Goal: Task Accomplishment & Management: Use online tool/utility

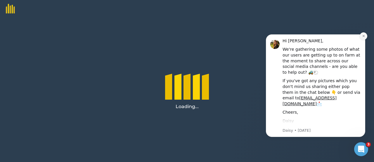
click at [364, 36] on icon "Dismiss notification" at bounding box center [363, 35] width 3 height 3
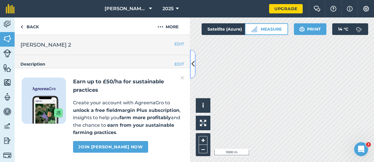
click at [191, 68] on icon at bounding box center [192, 64] width 3 height 10
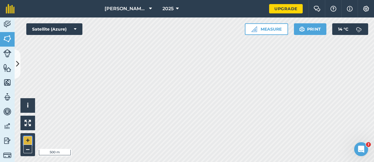
click at [29, 140] on button "+" at bounding box center [27, 140] width 9 height 9
click at [276, 31] on button "Measure" at bounding box center [266, 29] width 43 height 12
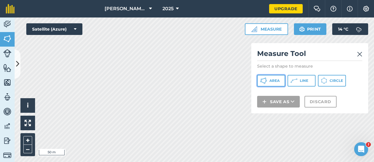
click at [283, 81] on button "Area" at bounding box center [271, 81] width 28 height 12
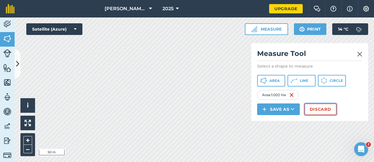
click at [313, 108] on button "Discard" at bounding box center [320, 110] width 32 height 12
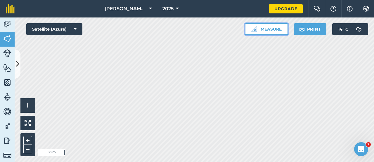
click at [269, 32] on button "Measure" at bounding box center [266, 29] width 43 height 12
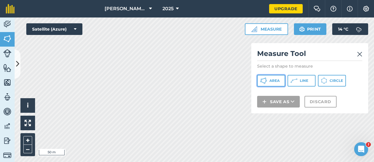
click at [271, 80] on span "Area" at bounding box center [274, 81] width 10 height 5
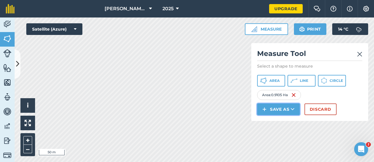
click at [284, 112] on button "Save as" at bounding box center [278, 110] width 43 height 12
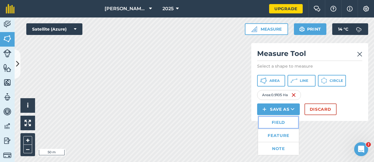
click at [279, 122] on link "Field" at bounding box center [278, 122] width 41 height 13
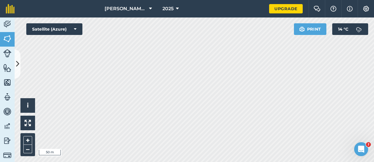
click at [133, 12] on div "Connolly Farm 2025 Upgrade Farm Chat Help Info Settings Map printing is not ava…" at bounding box center [187, 81] width 374 height 162
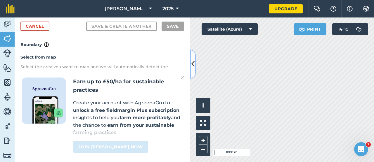
click at [193, 60] on icon at bounding box center [192, 64] width 3 height 10
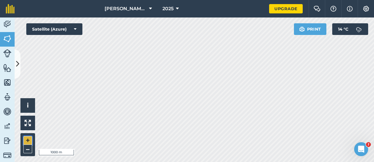
click at [28, 140] on button "+" at bounding box center [27, 140] width 9 height 9
click at [15, 64] on button at bounding box center [18, 64] width 6 height 29
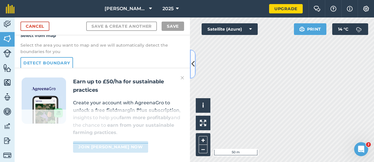
scroll to position [22, 0]
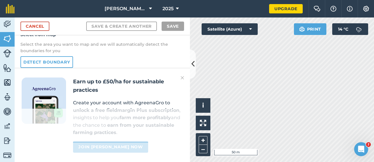
click at [184, 78] on img at bounding box center [182, 77] width 4 height 7
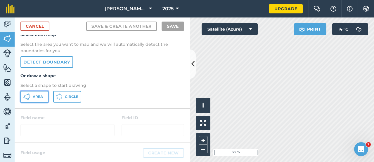
click at [35, 98] on span "Area" at bounding box center [38, 97] width 10 height 5
click at [37, 26] on link "Cancel" at bounding box center [34, 26] width 29 height 9
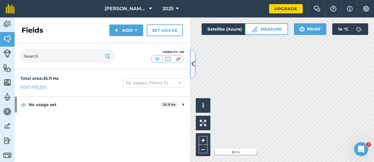
click at [194, 66] on icon at bounding box center [192, 64] width 3 height 10
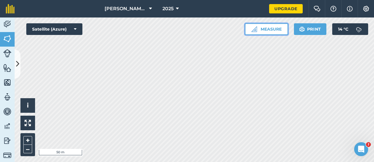
click at [280, 32] on button "Measure" at bounding box center [266, 29] width 43 height 12
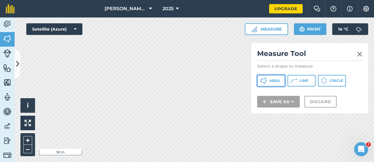
click at [272, 81] on span "Area" at bounding box center [274, 81] width 10 height 5
click at [115, 3] on div "Connolly Farm 2025 Upgrade Farm Chat Help Info Settings Map printing is not ava…" at bounding box center [187, 81] width 374 height 162
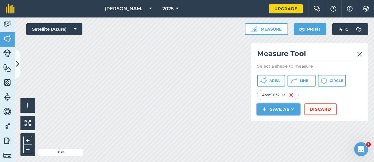
click at [284, 111] on button "Save as" at bounding box center [278, 110] width 43 height 12
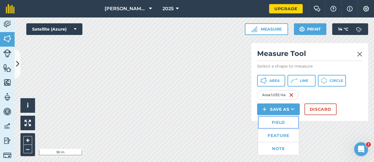
click at [278, 122] on link "Field" at bounding box center [278, 122] width 41 height 13
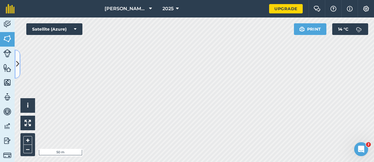
click at [20, 65] on button at bounding box center [18, 64] width 6 height 29
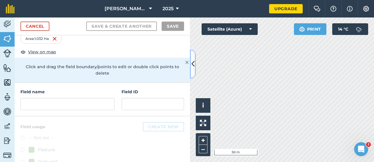
scroll to position [22, 0]
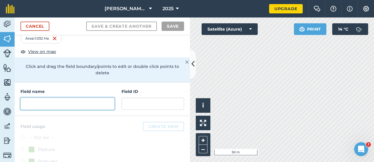
click at [60, 100] on input "text" at bounding box center [67, 104] width 94 height 12
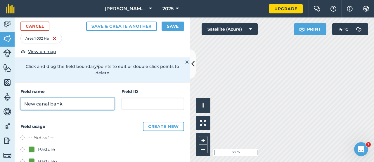
type input "New canal bank"
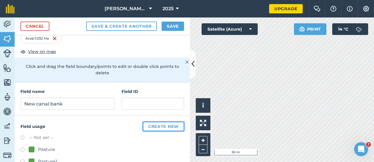
click at [159, 122] on button "Create new" at bounding box center [163, 126] width 41 height 9
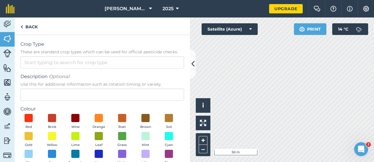
scroll to position [52, 0]
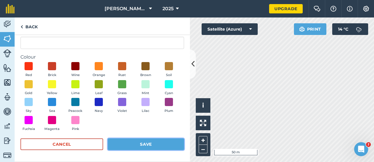
click at [136, 144] on button "Save" at bounding box center [146, 145] width 76 height 12
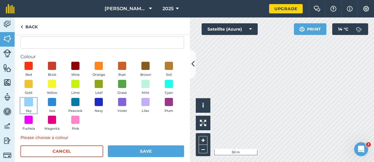
click at [27, 101] on span at bounding box center [28, 102] width 9 height 9
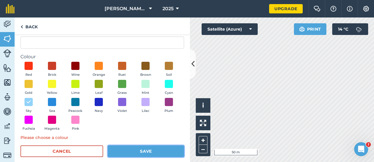
click at [157, 155] on button "Save" at bounding box center [146, 152] width 76 height 12
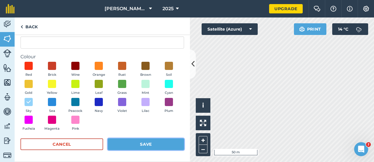
click at [146, 145] on button "Save" at bounding box center [146, 145] width 76 height 12
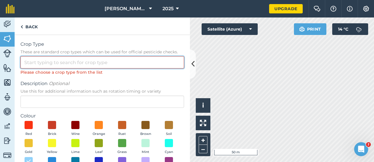
click at [61, 62] on input "Crop Type These are standard crop types which can be used for official pesticid…" at bounding box center [102, 62] width 164 height 12
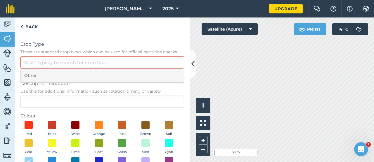
click at [52, 82] on li "Other" at bounding box center [102, 76] width 163 height 14
type input "Other"
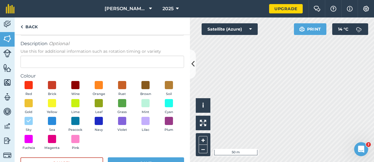
scroll to position [52, 0]
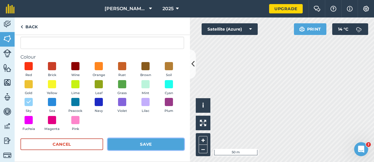
click at [142, 146] on button "Save" at bounding box center [146, 145] width 76 height 12
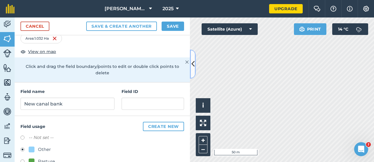
click at [191, 65] on icon at bounding box center [192, 64] width 3 height 10
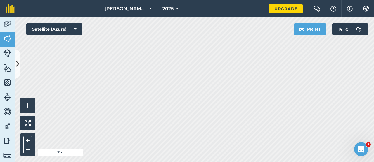
click at [128, 162] on html "Connolly Farm 2025 Upgrade Farm Chat Help Info Settings Map printing is not ava…" at bounding box center [187, 81] width 374 height 162
click at [17, 69] on icon at bounding box center [17, 64] width 3 height 10
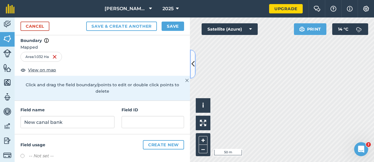
scroll to position [0, 0]
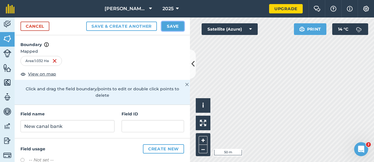
click at [167, 25] on button "Save" at bounding box center [172, 26] width 22 height 9
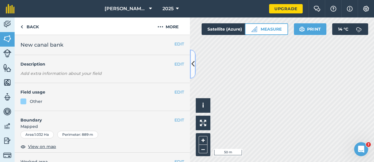
click at [192, 64] on icon at bounding box center [192, 64] width 3 height 10
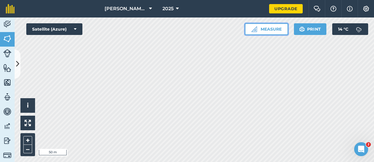
click at [275, 29] on button "Measure" at bounding box center [266, 29] width 43 height 12
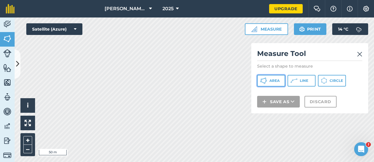
click at [274, 79] on span "Area" at bounding box center [274, 81] width 10 height 5
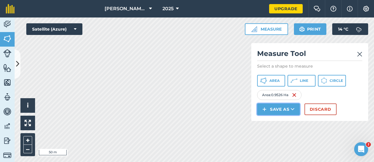
click at [284, 111] on button "Save as" at bounding box center [278, 110] width 43 height 12
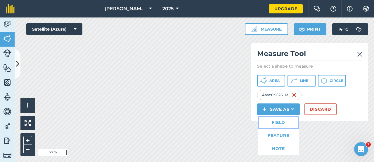
click at [280, 123] on link "Field" at bounding box center [278, 122] width 41 height 13
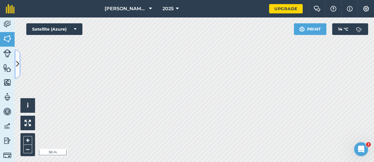
click at [17, 67] on icon at bounding box center [17, 64] width 3 height 10
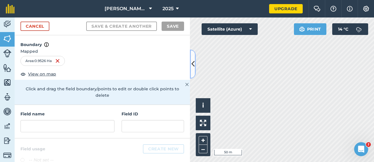
scroll to position [18, 0]
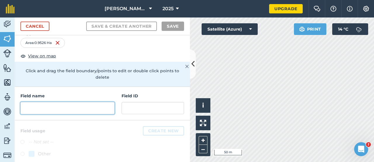
click at [73, 103] on input "text" at bounding box center [67, 108] width 94 height 12
type input "L"
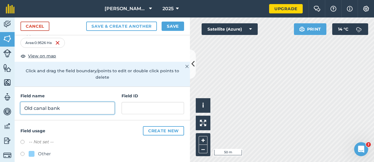
type input "Old canal bank"
radio input "true"
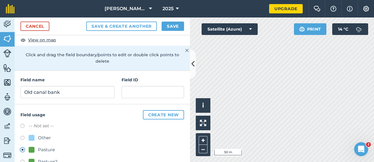
scroll to position [66, 0]
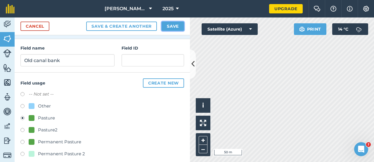
click at [174, 26] on button "Save" at bounding box center [172, 26] width 22 height 9
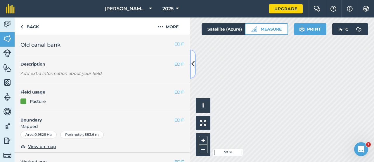
click at [192, 66] on icon at bounding box center [192, 64] width 3 height 10
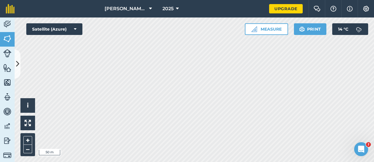
click at [134, 162] on html "Connolly Farm 2025 Upgrade Farm Chat Help Info Settings Map printing is not ava…" at bounding box center [187, 81] width 374 height 162
